Goal: Find specific page/section: Find specific page/section

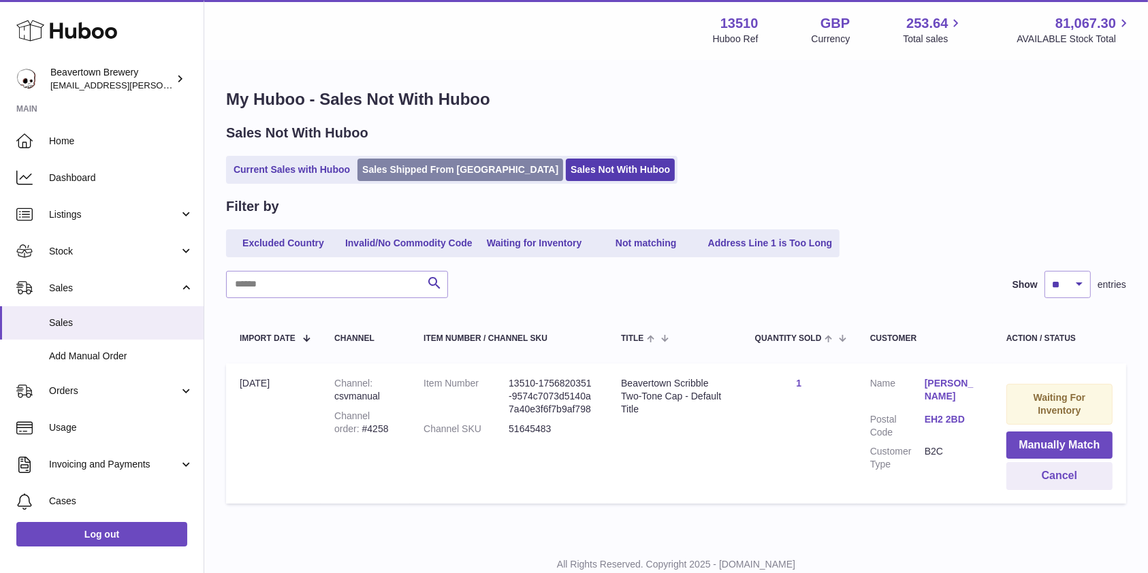
click at [459, 179] on link "Sales Shipped From [GEOGRAPHIC_DATA]" at bounding box center [460, 170] width 206 height 22
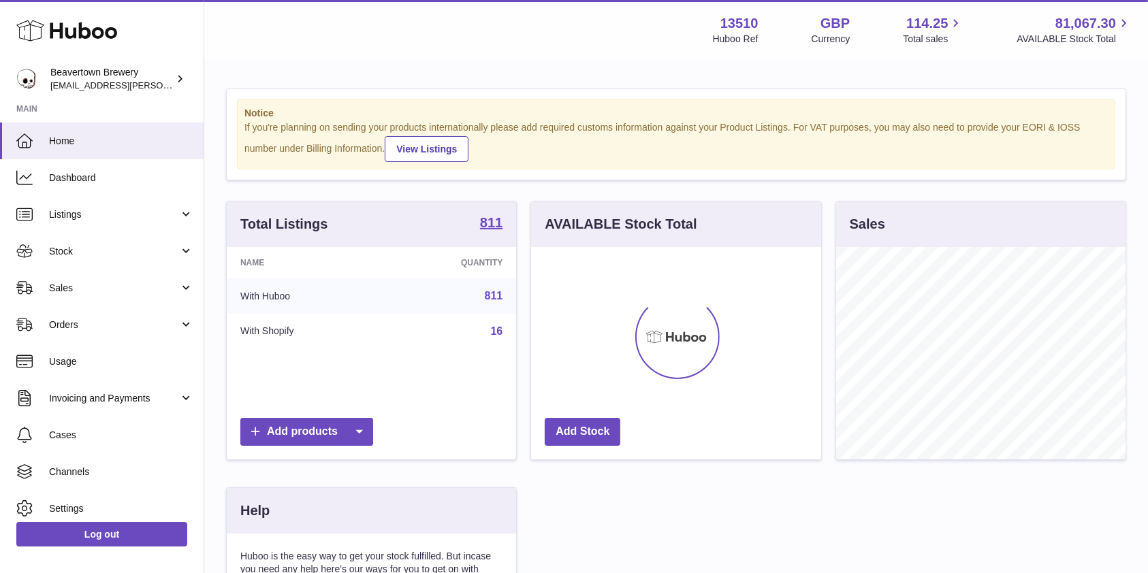
scroll to position [212, 289]
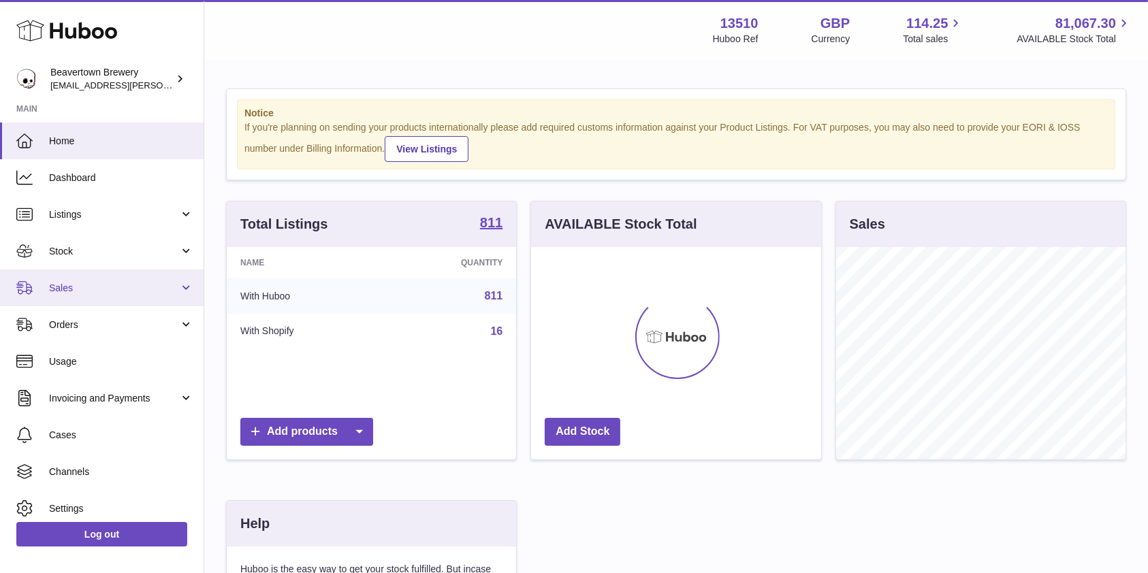
click at [77, 289] on span "Sales" at bounding box center [114, 288] width 130 height 13
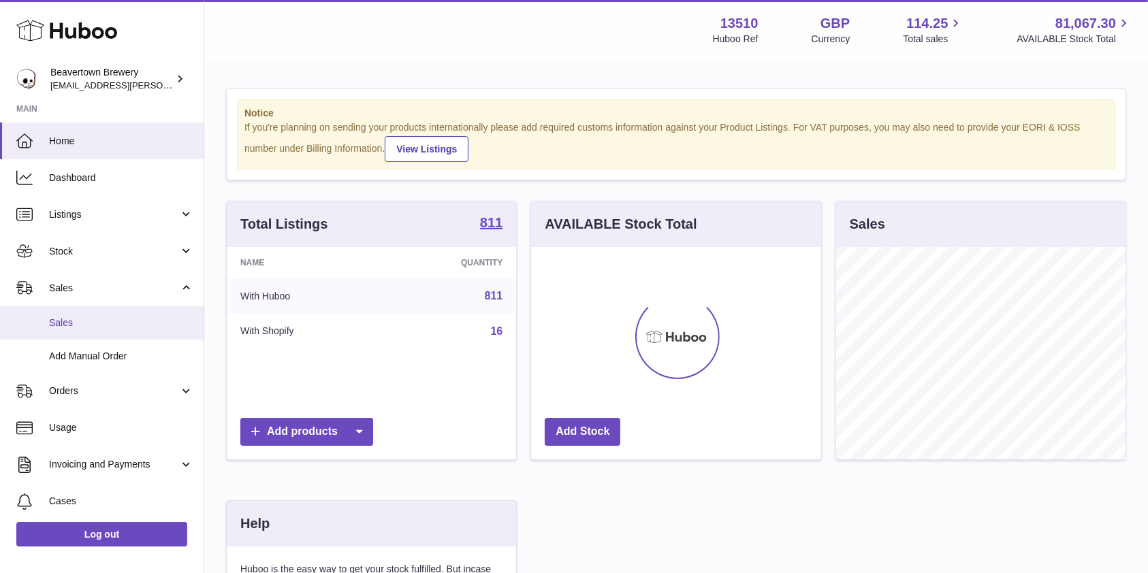
click at [81, 323] on span "Sales" at bounding box center [121, 323] width 144 height 13
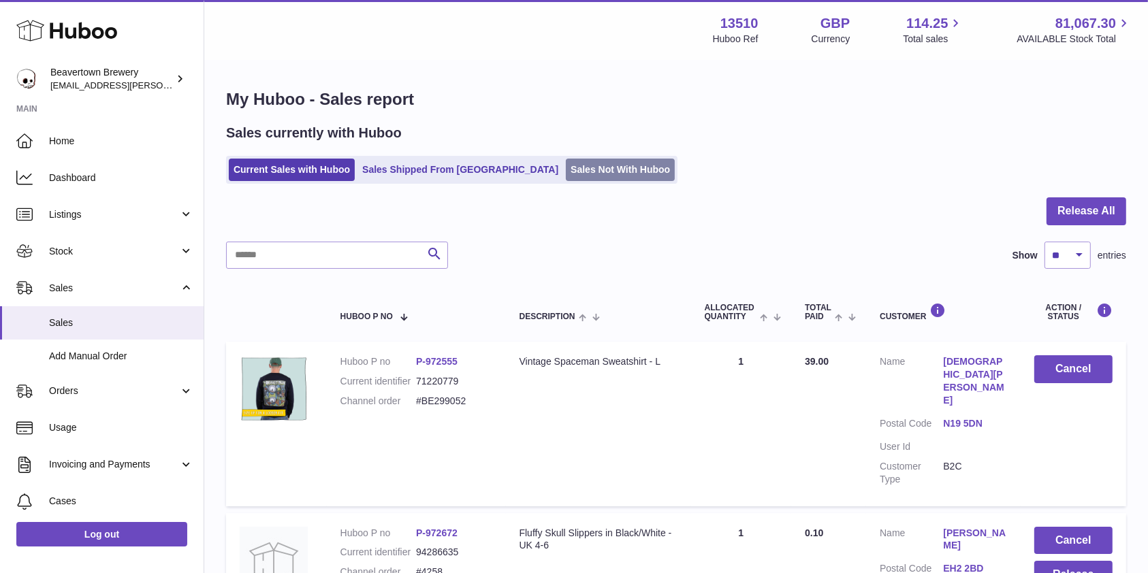
click at [566, 168] on link "Sales Not With Huboo" at bounding box center [620, 170] width 109 height 22
